Goal: Task Accomplishment & Management: Manage account settings

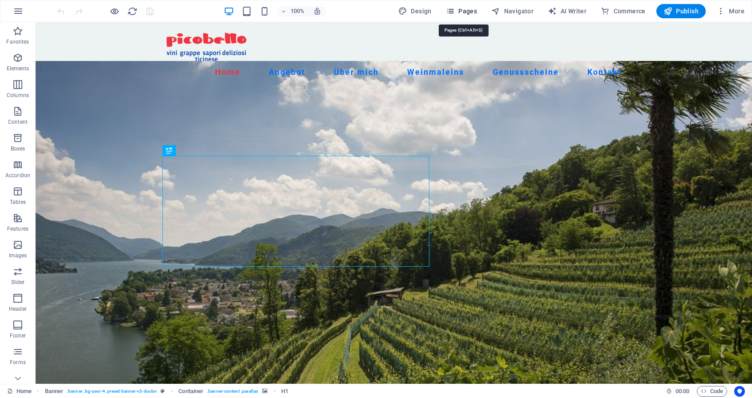
click at [468, 11] on span "Pages" at bounding box center [461, 11] width 31 height 9
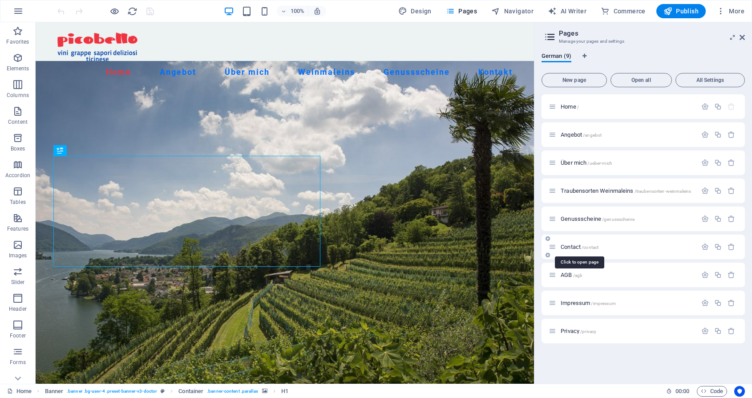
click at [568, 244] on span "Contact /contact" at bounding box center [579, 246] width 38 height 7
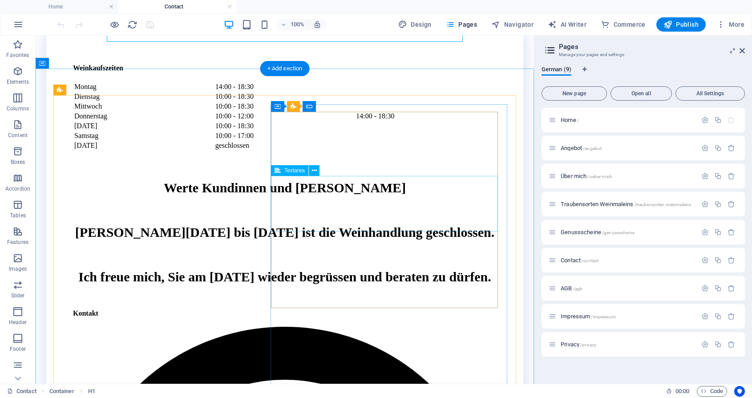
scroll to position [302, 0]
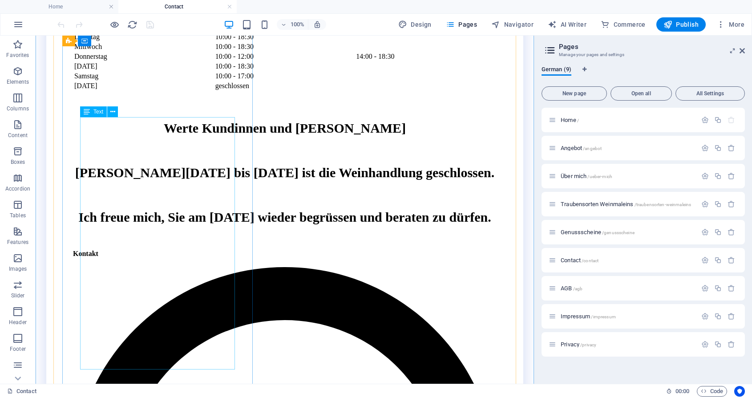
click at [129, 174] on div "Werte Kundinnen und [PERSON_NAME][DATE] bis [DATE] ist die Weinhandlung geschlo…" at bounding box center [284, 180] width 423 height 119
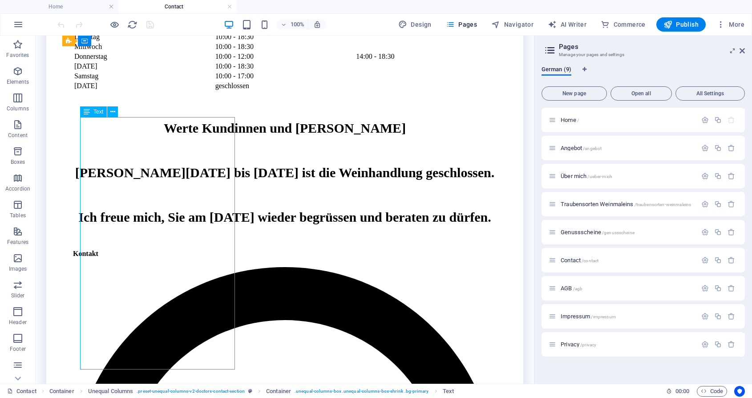
click at [94, 127] on div "Werte Kundinnen und [PERSON_NAME][DATE] bis [DATE] ist die Weinhandlung geschlo…" at bounding box center [284, 180] width 423 height 119
click at [156, 215] on div "Werte Kundinnen und [PERSON_NAME][DATE] bis [DATE] ist die Weinhandlung geschlo…" at bounding box center [284, 180] width 423 height 119
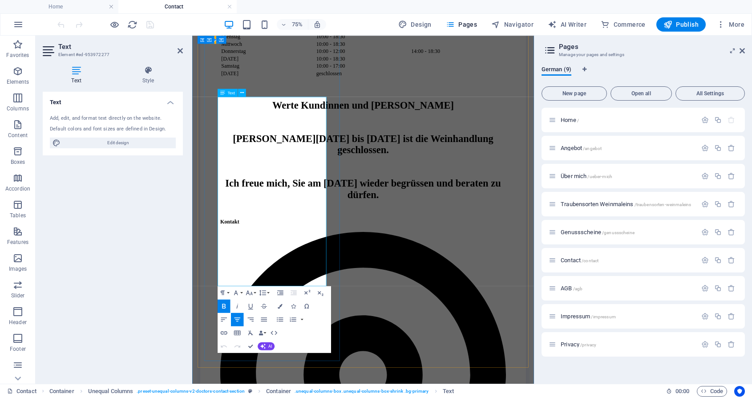
click at [311, 254] on strong "Ich freue mich, Sie am [DATE] wieder begrüssen und beraten zu dürfen." at bounding box center [419, 240] width 367 height 30
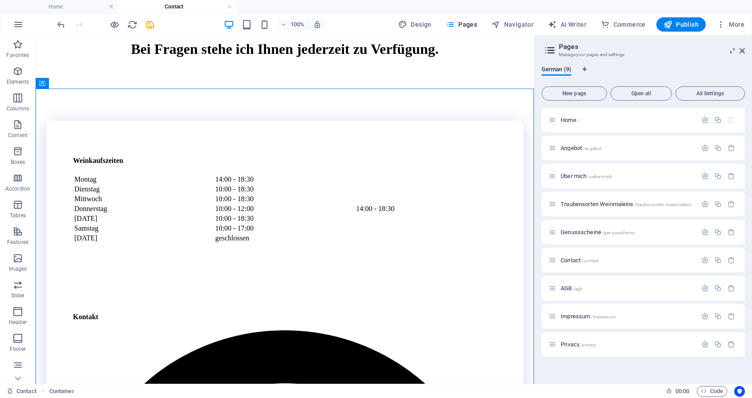
scroll to position [148, 0]
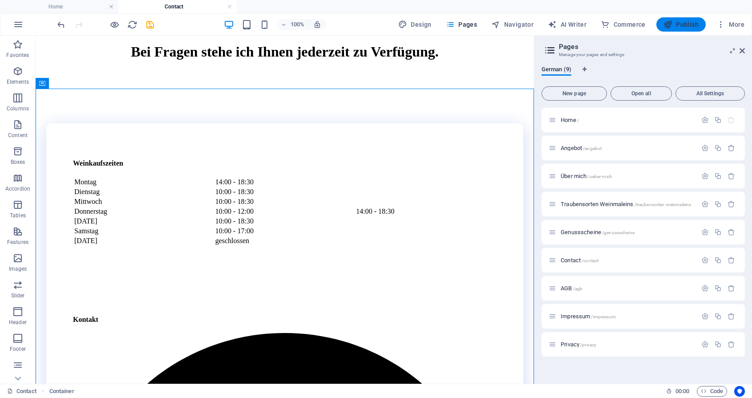
click at [676, 26] on span "Publish" at bounding box center [680, 24] width 35 height 9
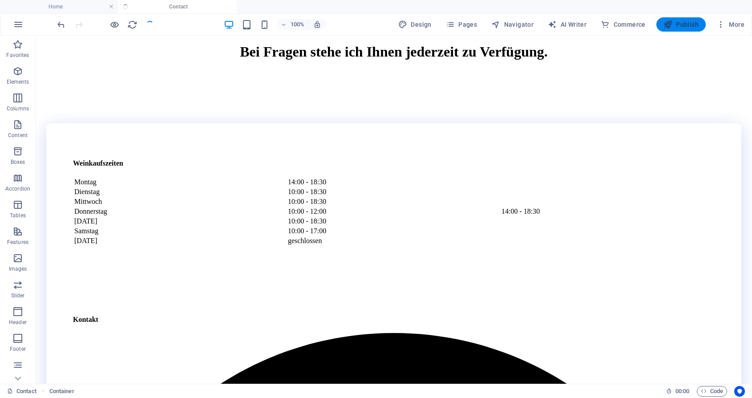
checkbox input "false"
